Goal: Task Accomplishment & Management: Manage account settings

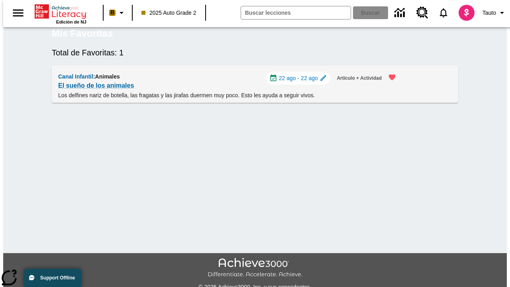
click at [302, 82] on span "22 ago - 22 ago" at bounding box center [298, 78] width 39 height 8
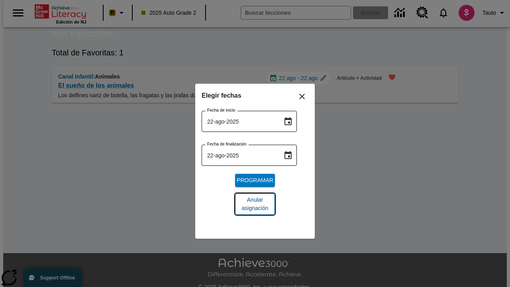
click at [255, 204] on span "Anular asignación" at bounding box center [254, 204] width 27 height 17
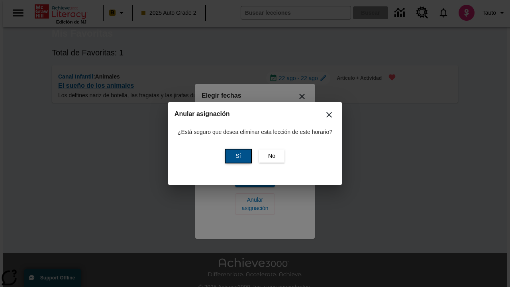
click at [237, 156] on span "Sí" at bounding box center [237, 156] width 5 height 8
